Goal: Task Accomplishment & Management: Manage account settings

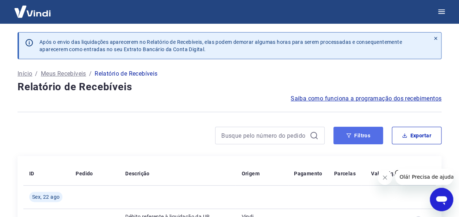
click at [356, 139] on button "Filtros" at bounding box center [358, 136] width 50 height 18
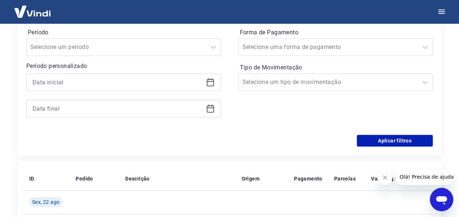
scroll to position [154, 0]
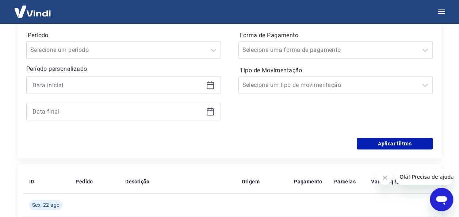
click at [208, 85] on icon at bounding box center [210, 85] width 9 height 9
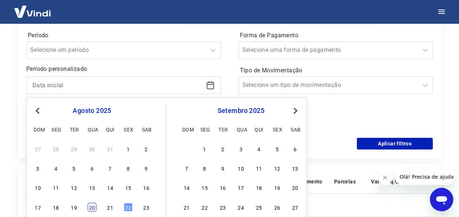
click at [89, 208] on div "20" at bounding box center [92, 207] width 9 height 9
type input "20/08/2025"
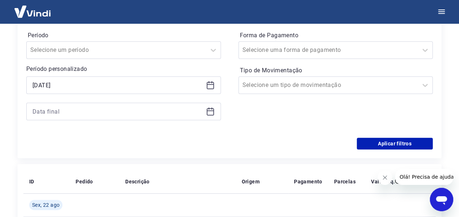
click at [209, 111] on icon at bounding box center [210, 111] width 9 height 9
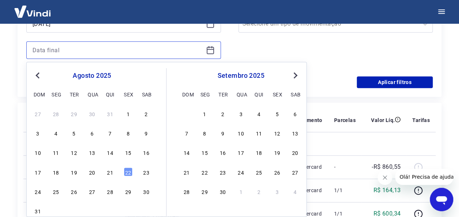
scroll to position [225, 0]
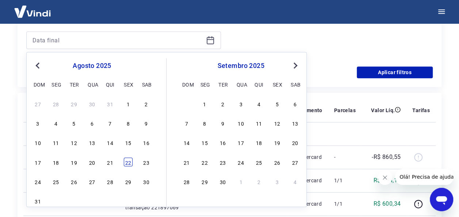
click at [129, 164] on div "22" at bounding box center [128, 161] width 9 height 9
type input "22/08/2025"
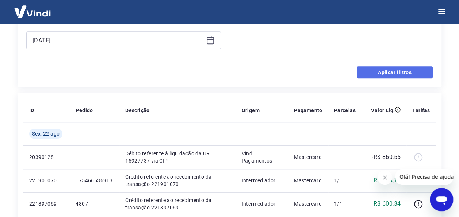
click at [405, 68] on button "Aplicar filtros" at bounding box center [395, 72] width 76 height 12
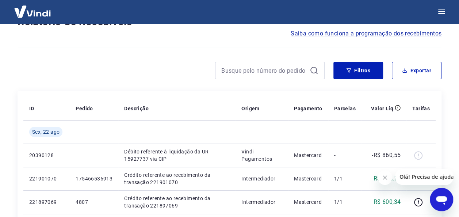
scroll to position [22, 0]
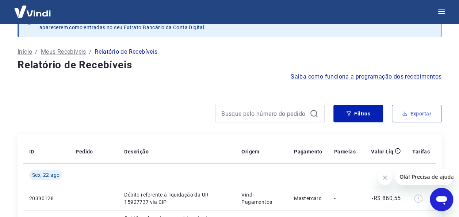
click at [417, 114] on button "Exportar" at bounding box center [417, 114] width 50 height 18
type input "20/08/2025"
type input "22/08/2025"
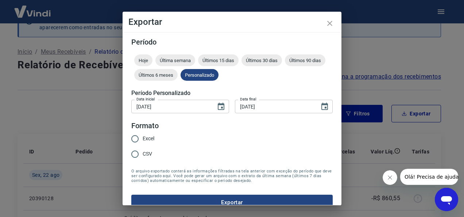
click at [142, 139] on input "Excel" at bounding box center [134, 138] width 15 height 15
radio input "true"
click at [241, 199] on button "Exportar" at bounding box center [232, 202] width 202 height 15
